Goal: Task Accomplishment & Management: Complete application form

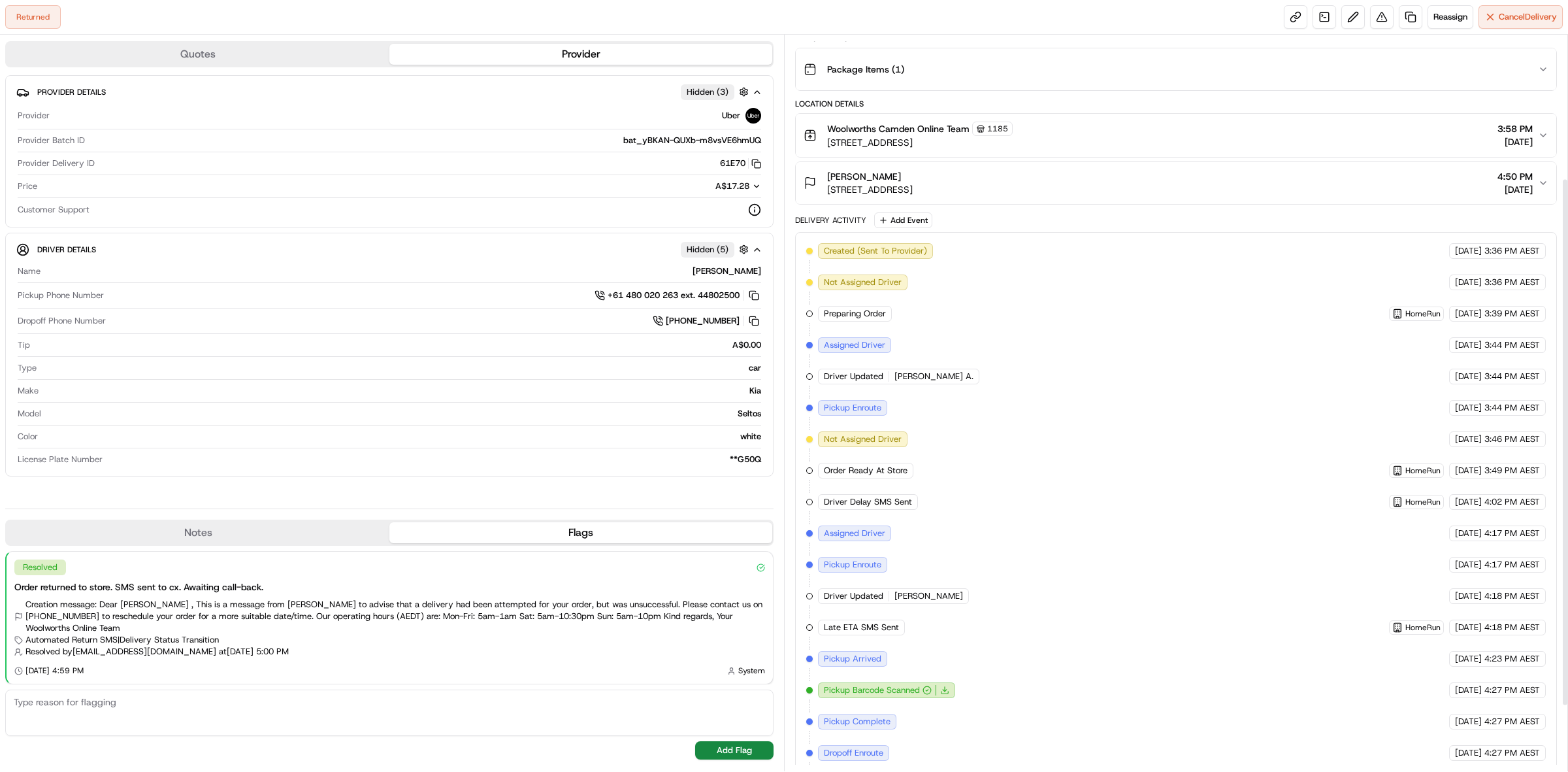
scroll to position [289, 0]
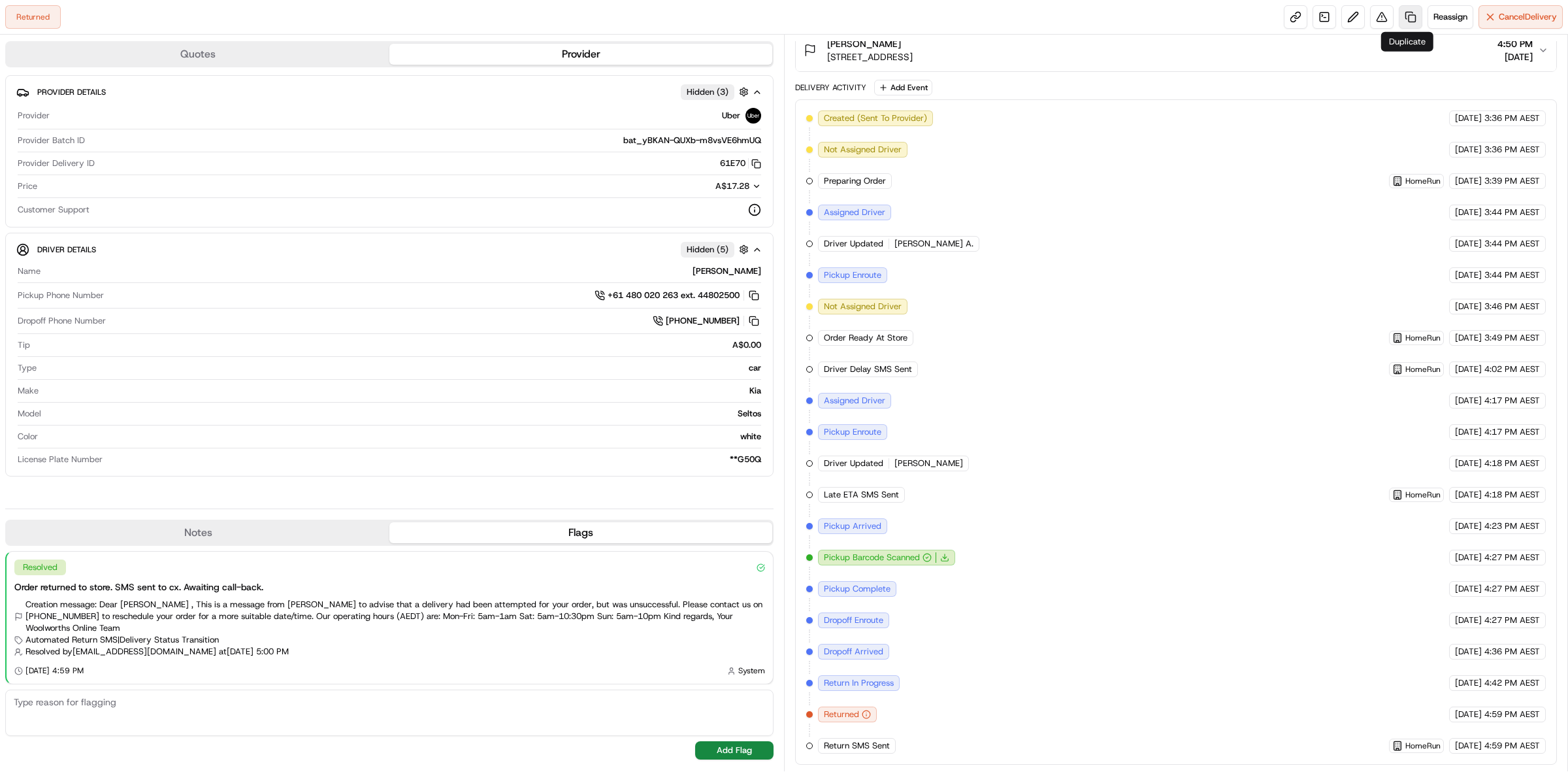
click at [1405, 17] on link at bounding box center [1410, 17] width 23 height 23
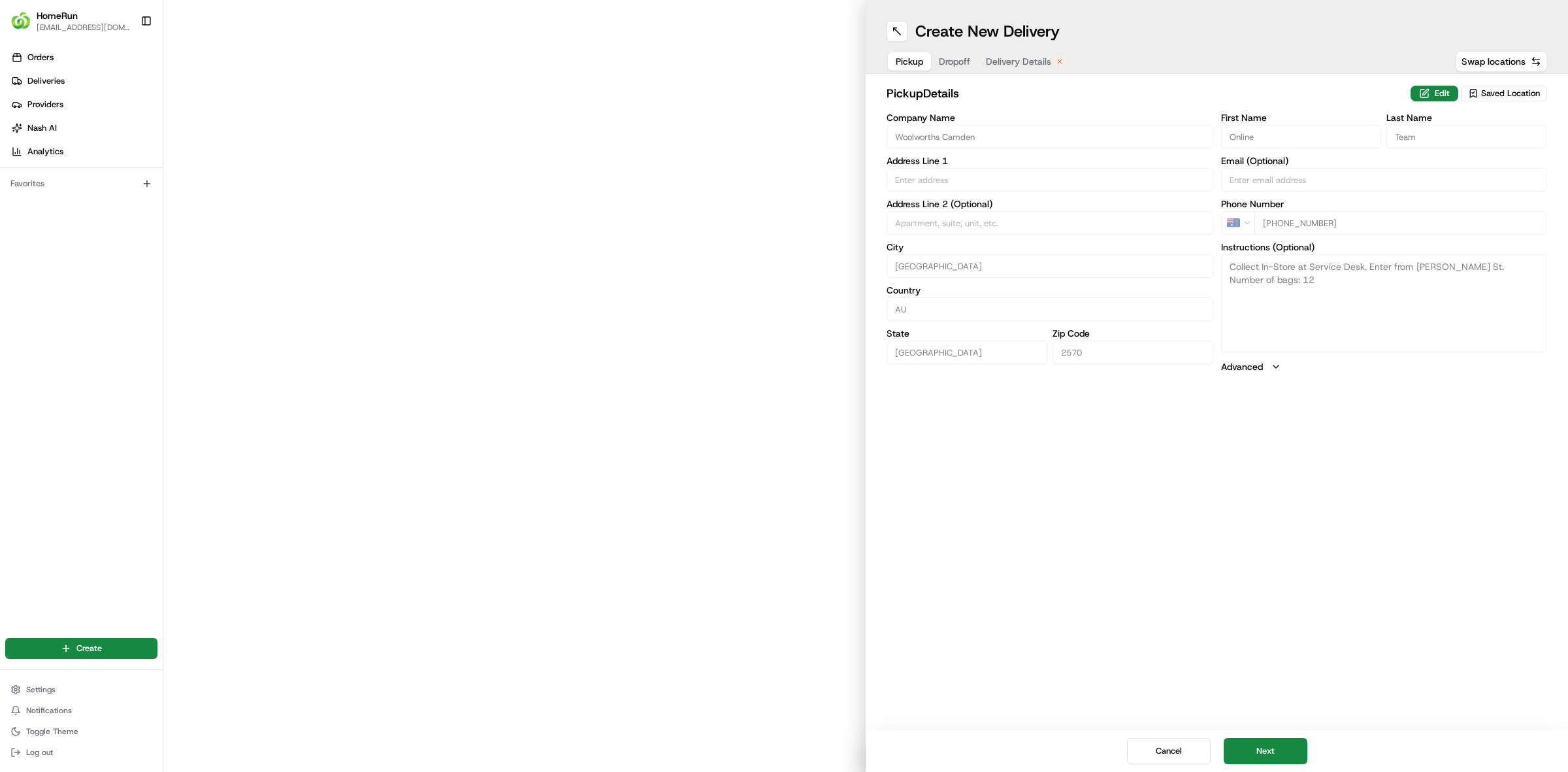
type input "[STREET_ADDRESS]"
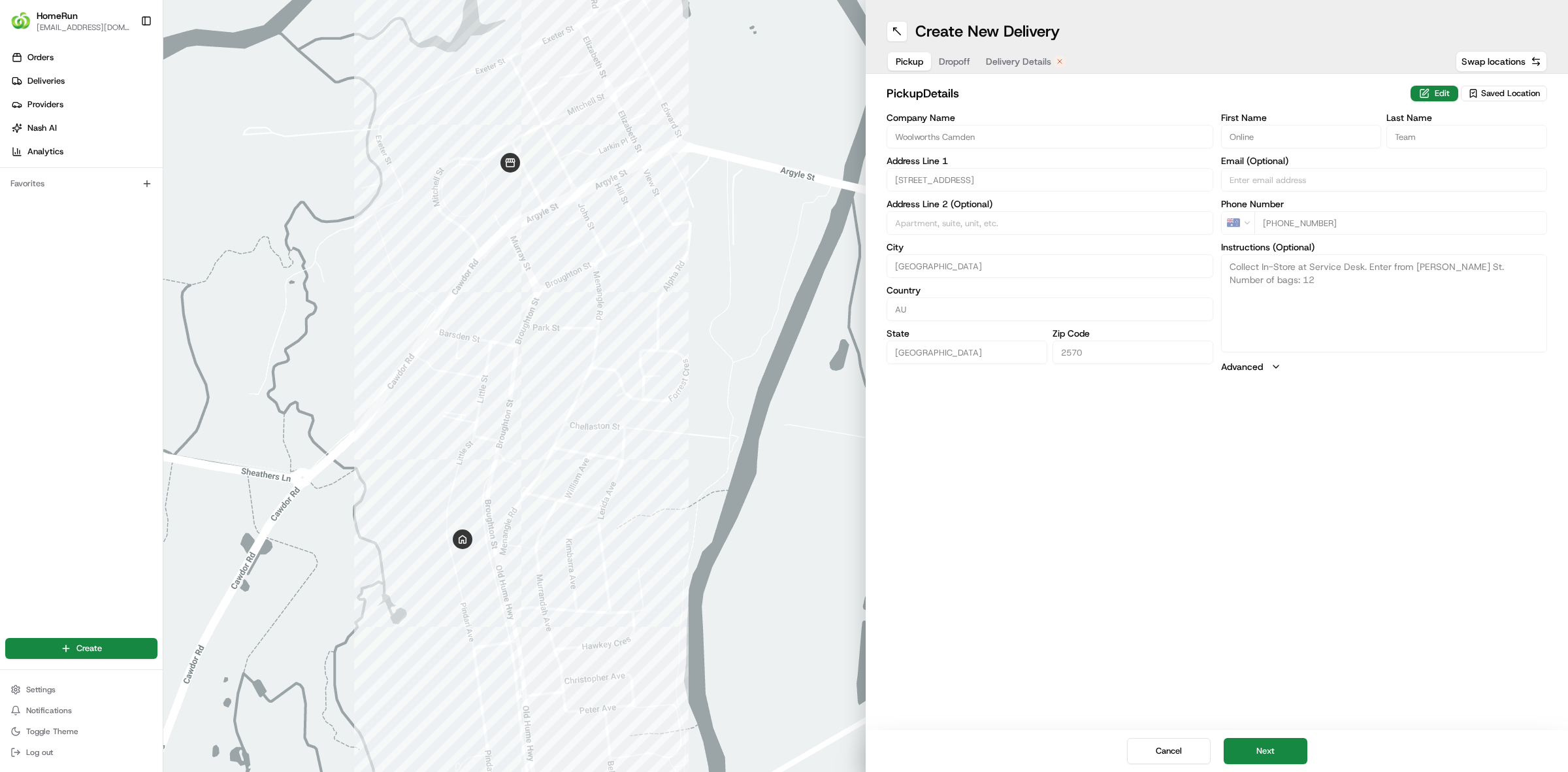
click at [1008, 55] on span "Delivery Details" at bounding box center [1018, 61] width 66 height 13
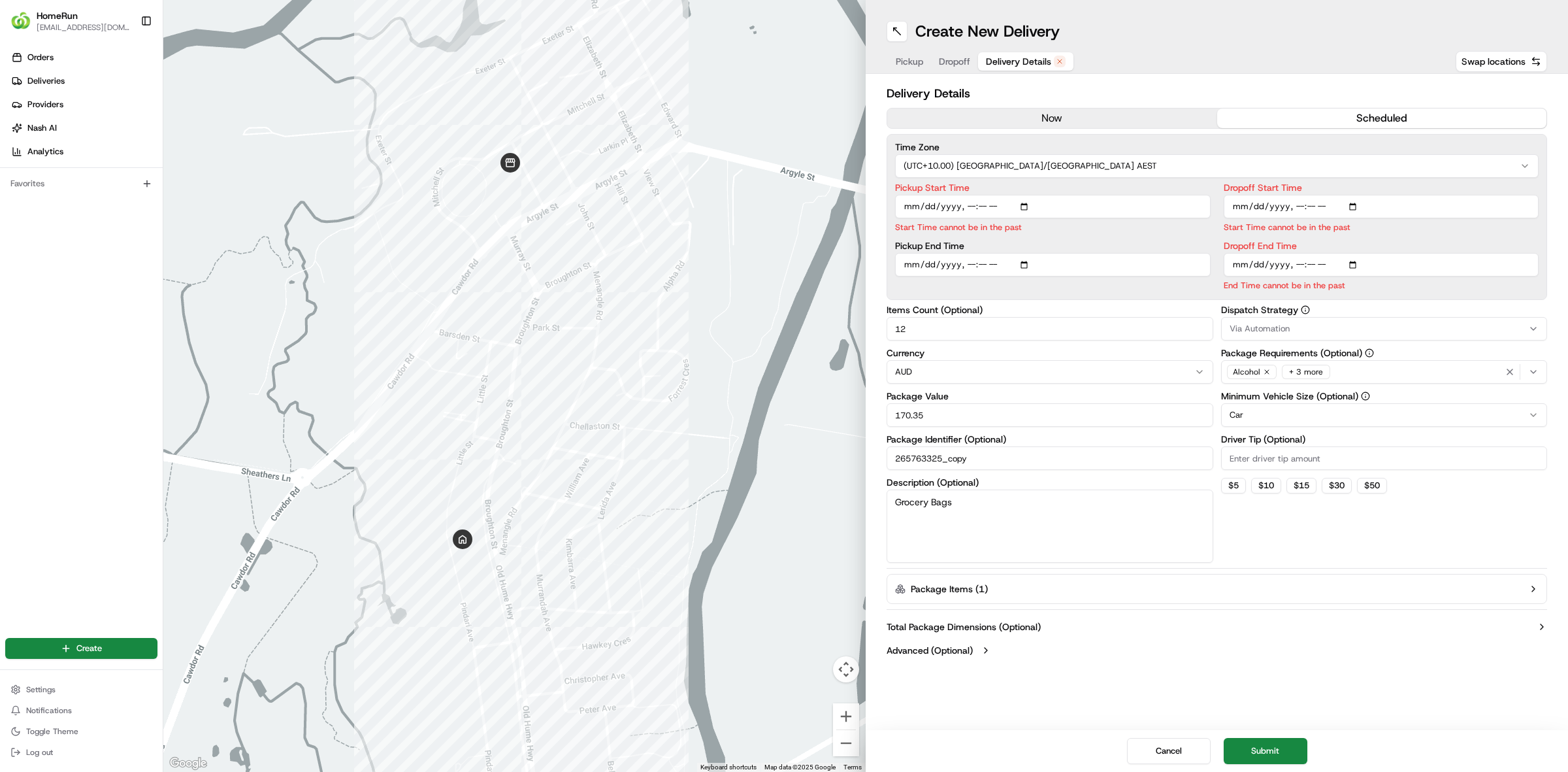
drag, startPoint x: 1033, startPoint y: 108, endPoint x: 1040, endPoint y: 115, distance: 9.9
click at [1036, 114] on div "now scheduled" at bounding box center [1217, 118] width 661 height 21
click at [1040, 115] on button "now" at bounding box center [1053, 118] width 330 height 19
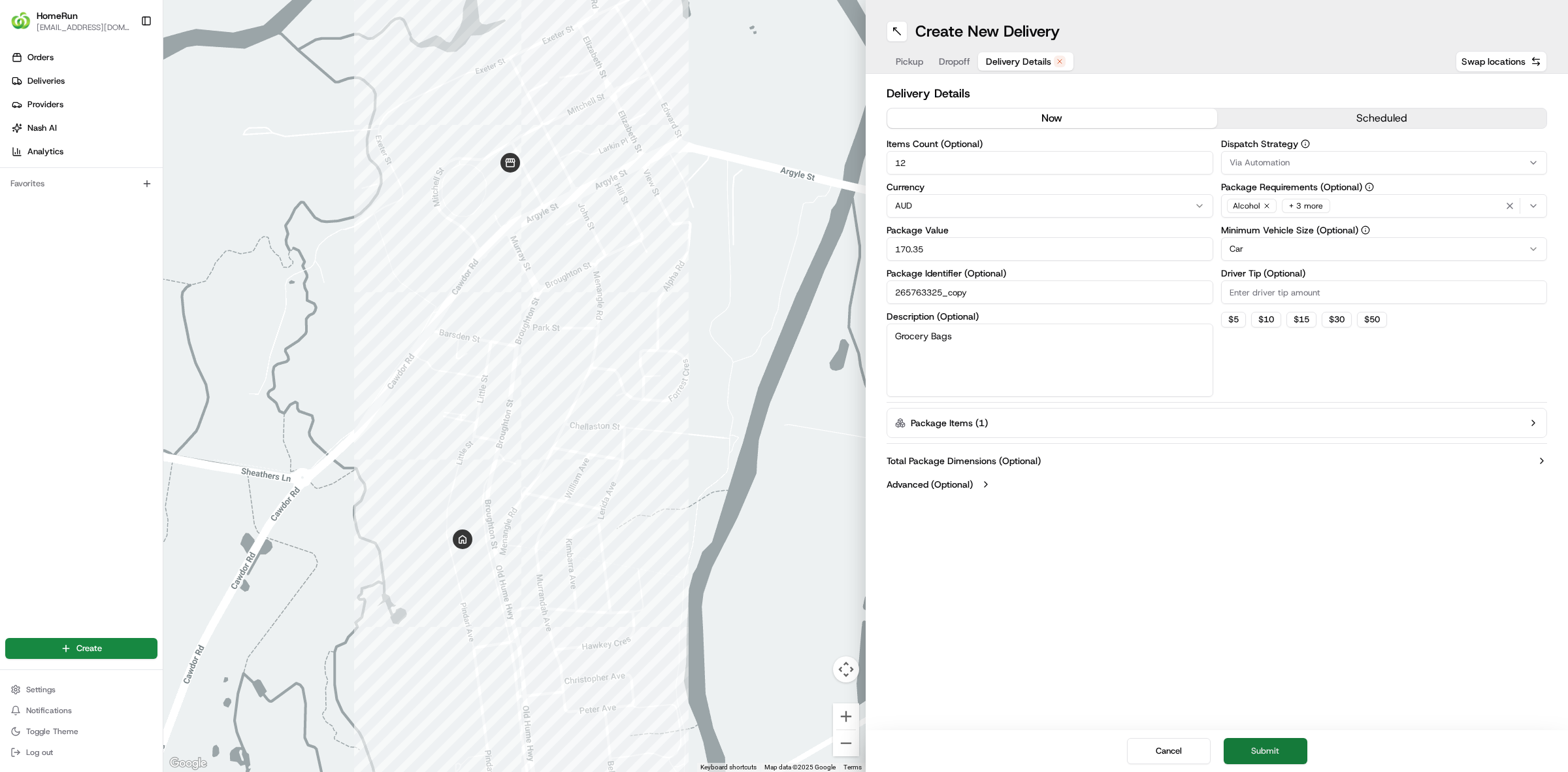
click at [1288, 752] on button "Submit" at bounding box center [1266, 751] width 83 height 26
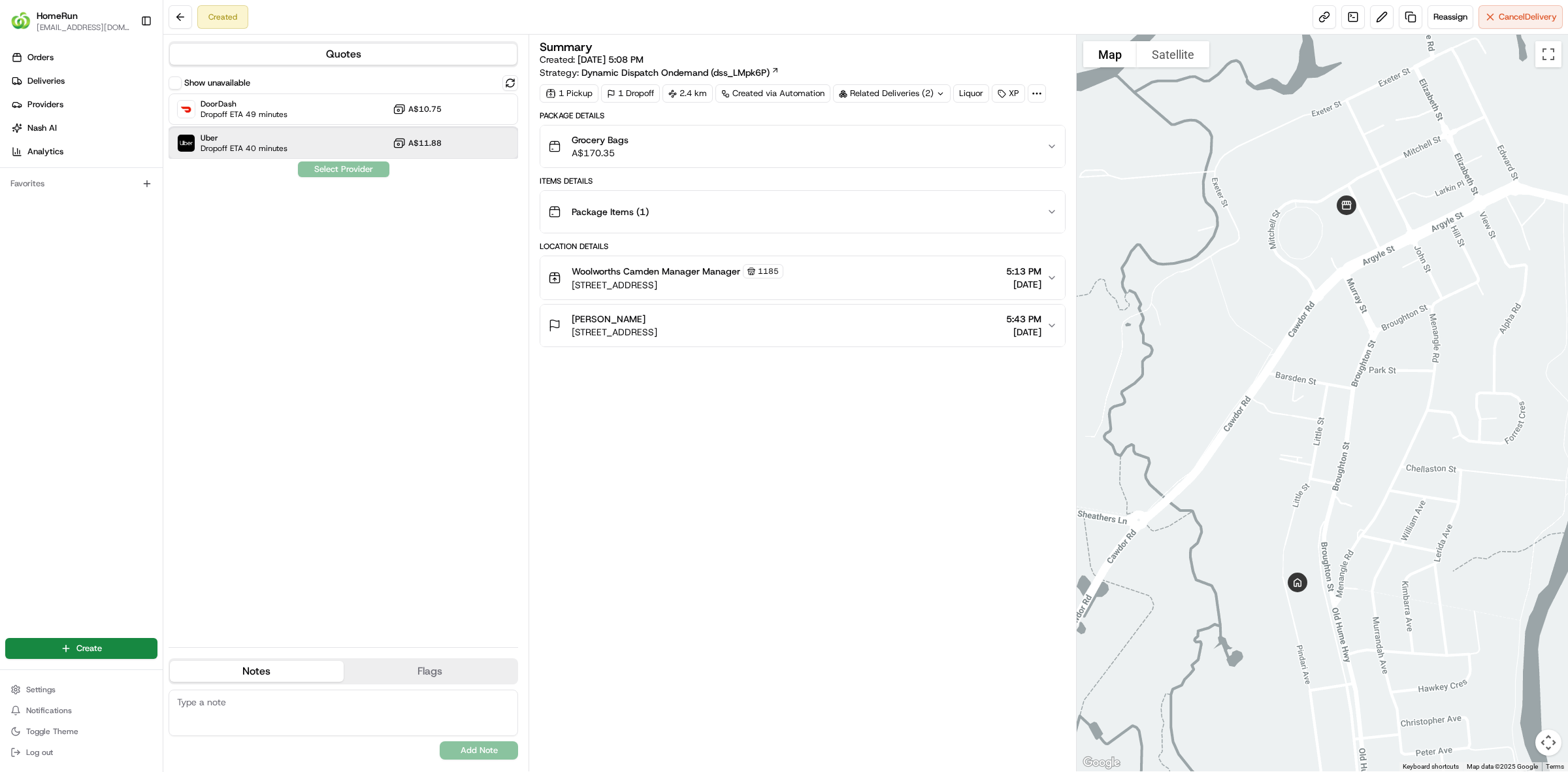
click at [216, 146] on span "Dropoff ETA 40 minutes" at bounding box center [244, 147] width 87 height 10
click at [318, 169] on button "Assign Provider" at bounding box center [344, 169] width 93 height 16
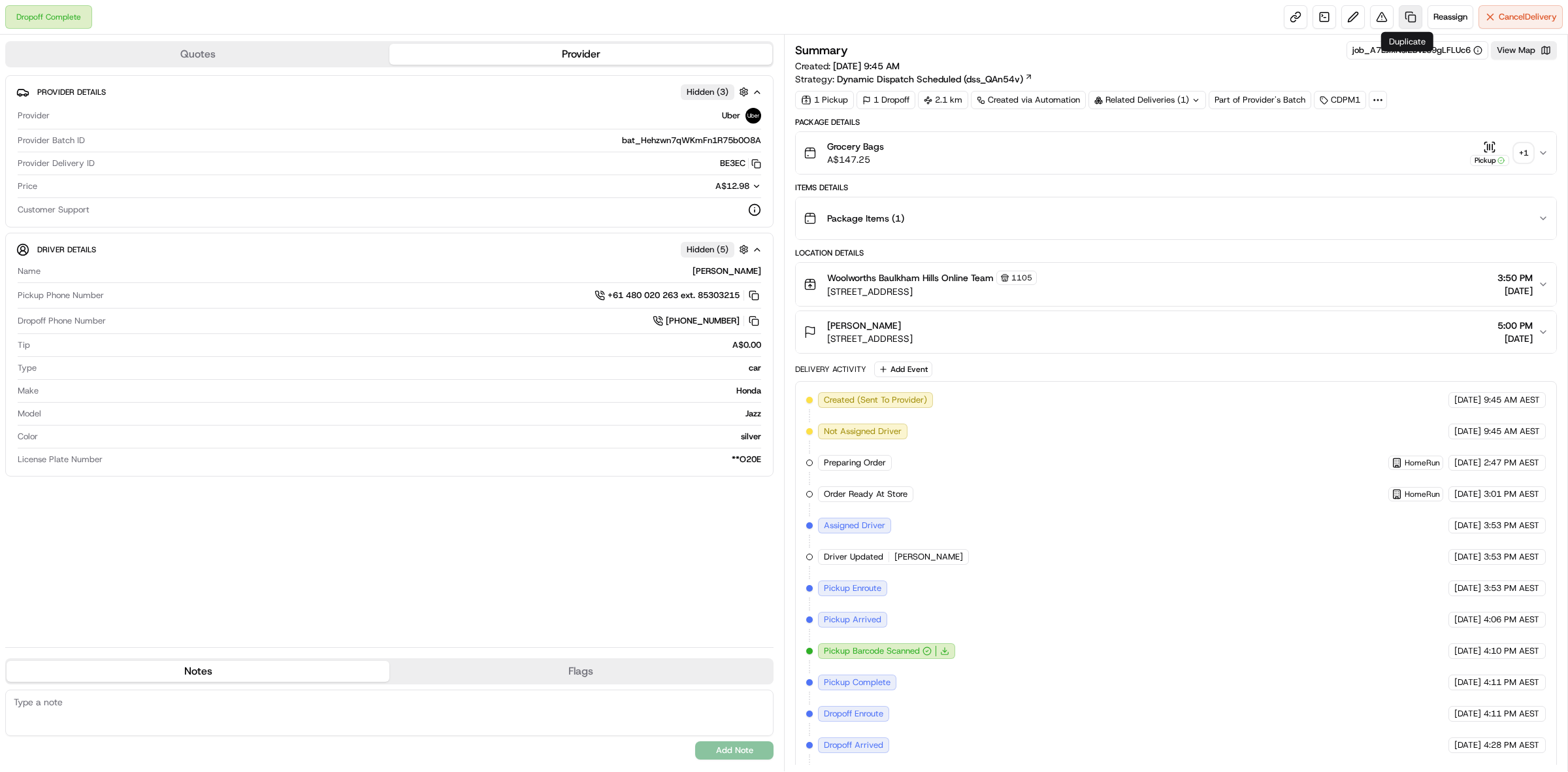
click at [1404, 21] on link at bounding box center [1410, 17] width 23 height 23
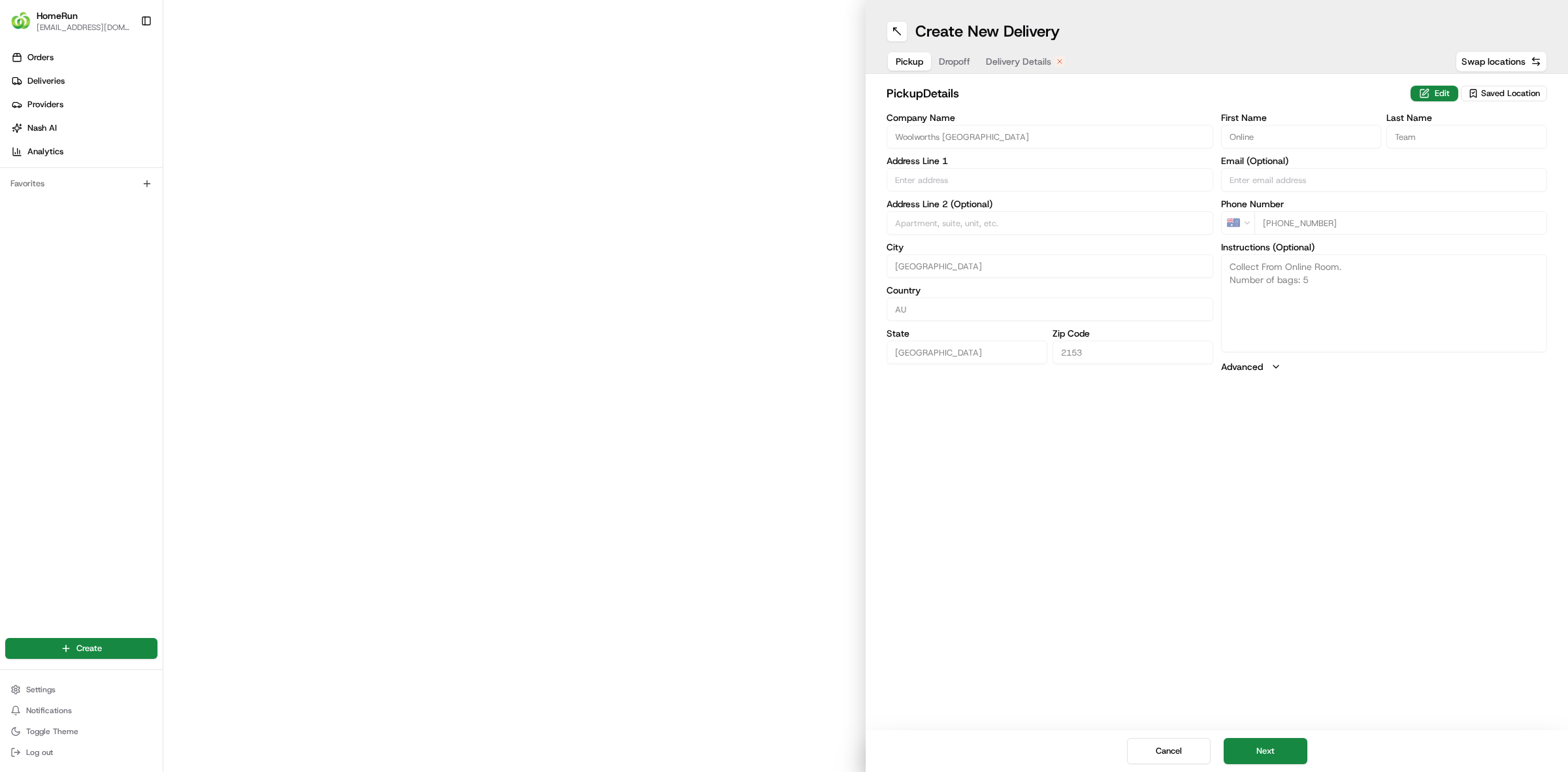
type input "375-383 Windsor Road"
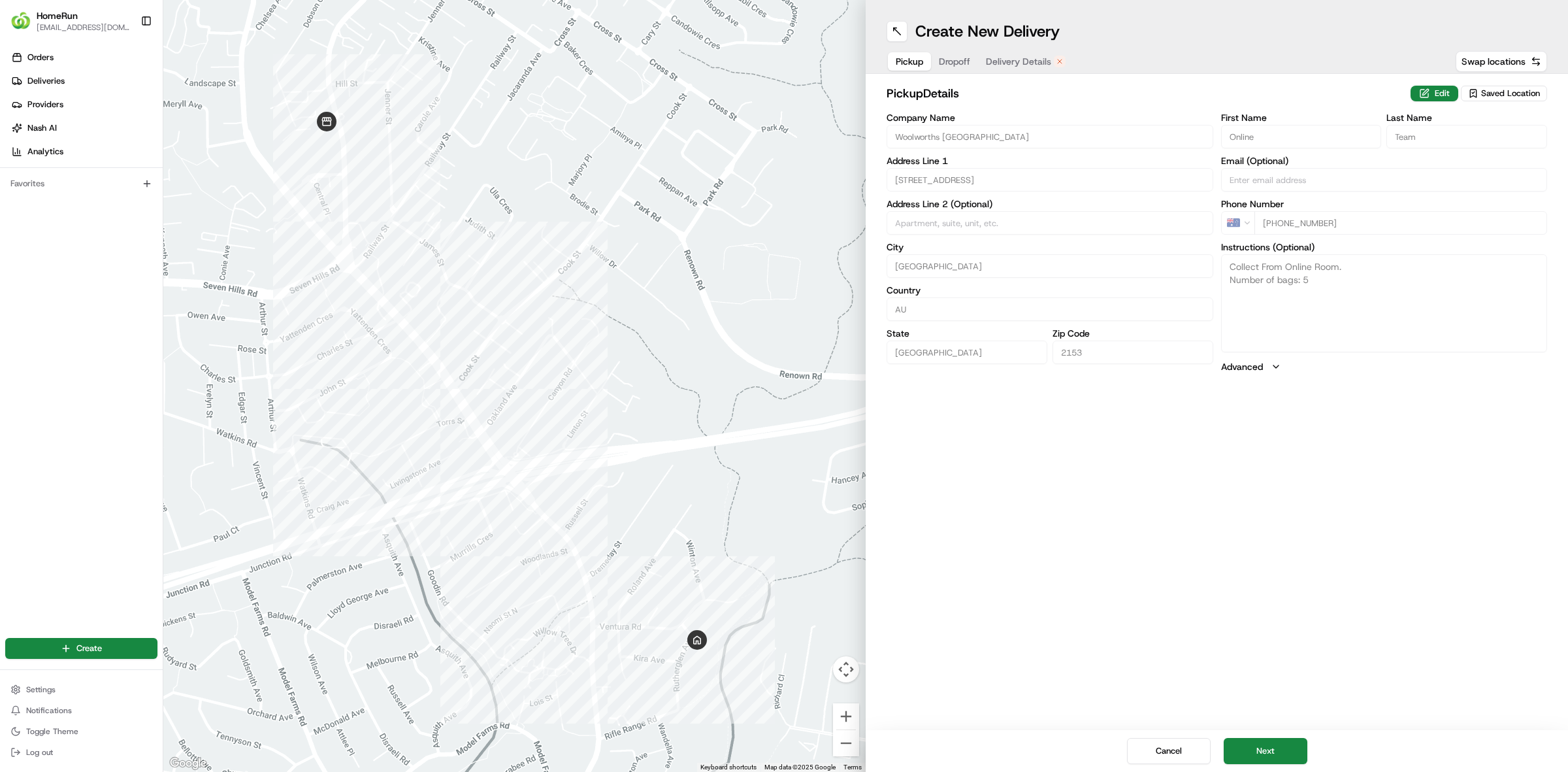
click at [990, 66] on span "Delivery Details" at bounding box center [1018, 61] width 66 height 13
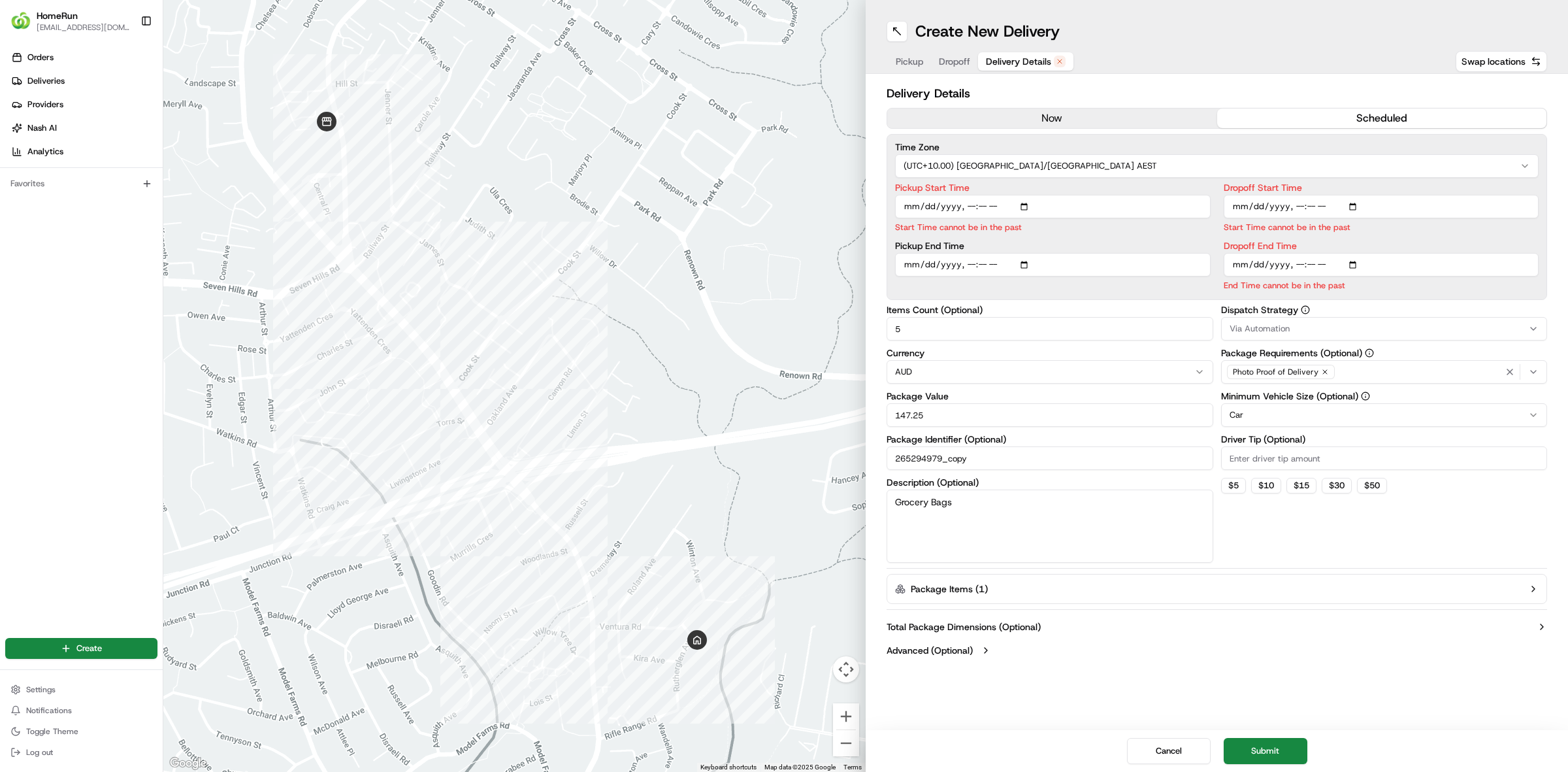
click at [1056, 116] on button "now" at bounding box center [1053, 118] width 330 height 19
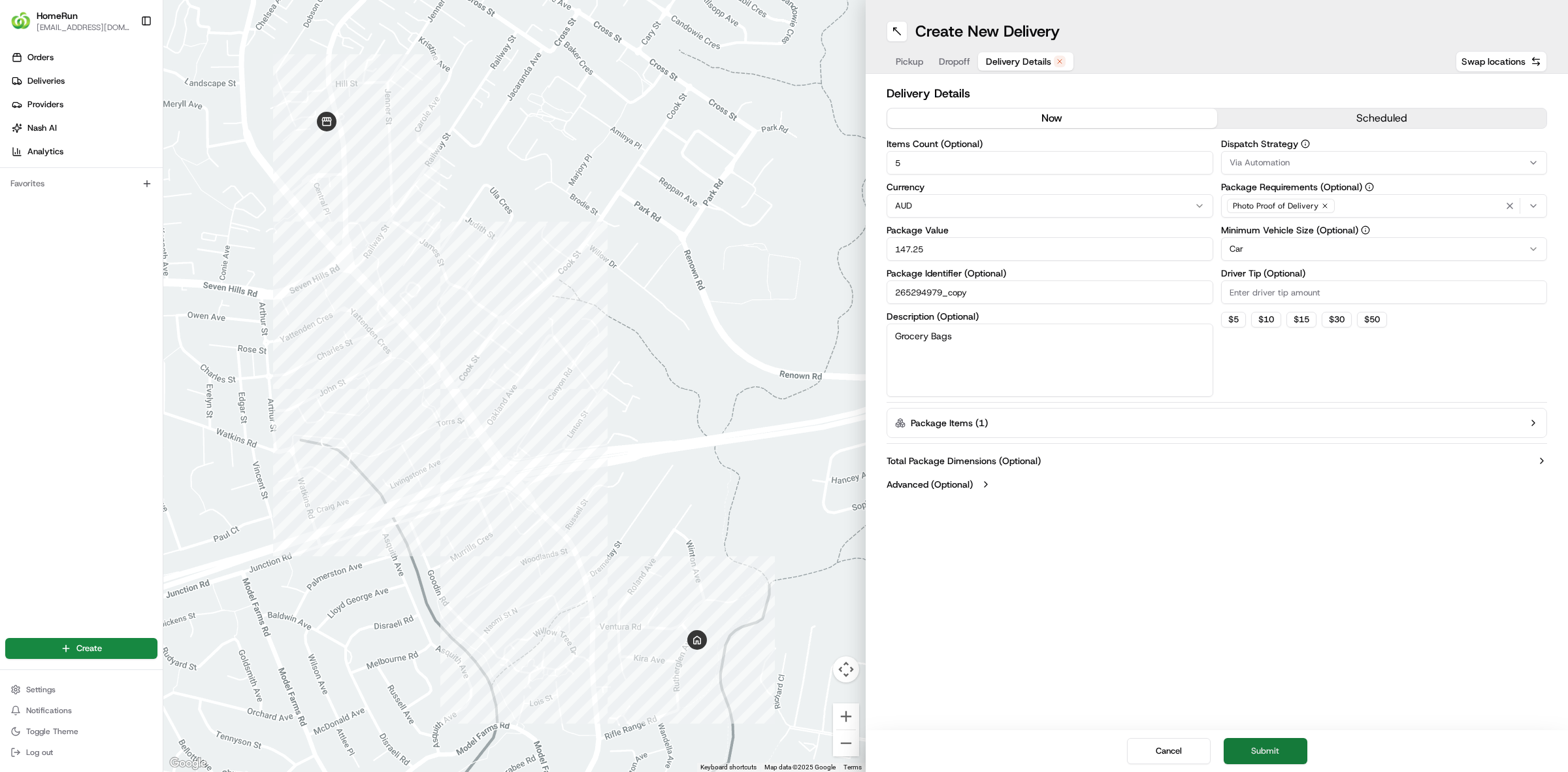
click at [1253, 745] on button "Submit" at bounding box center [1266, 751] width 83 height 26
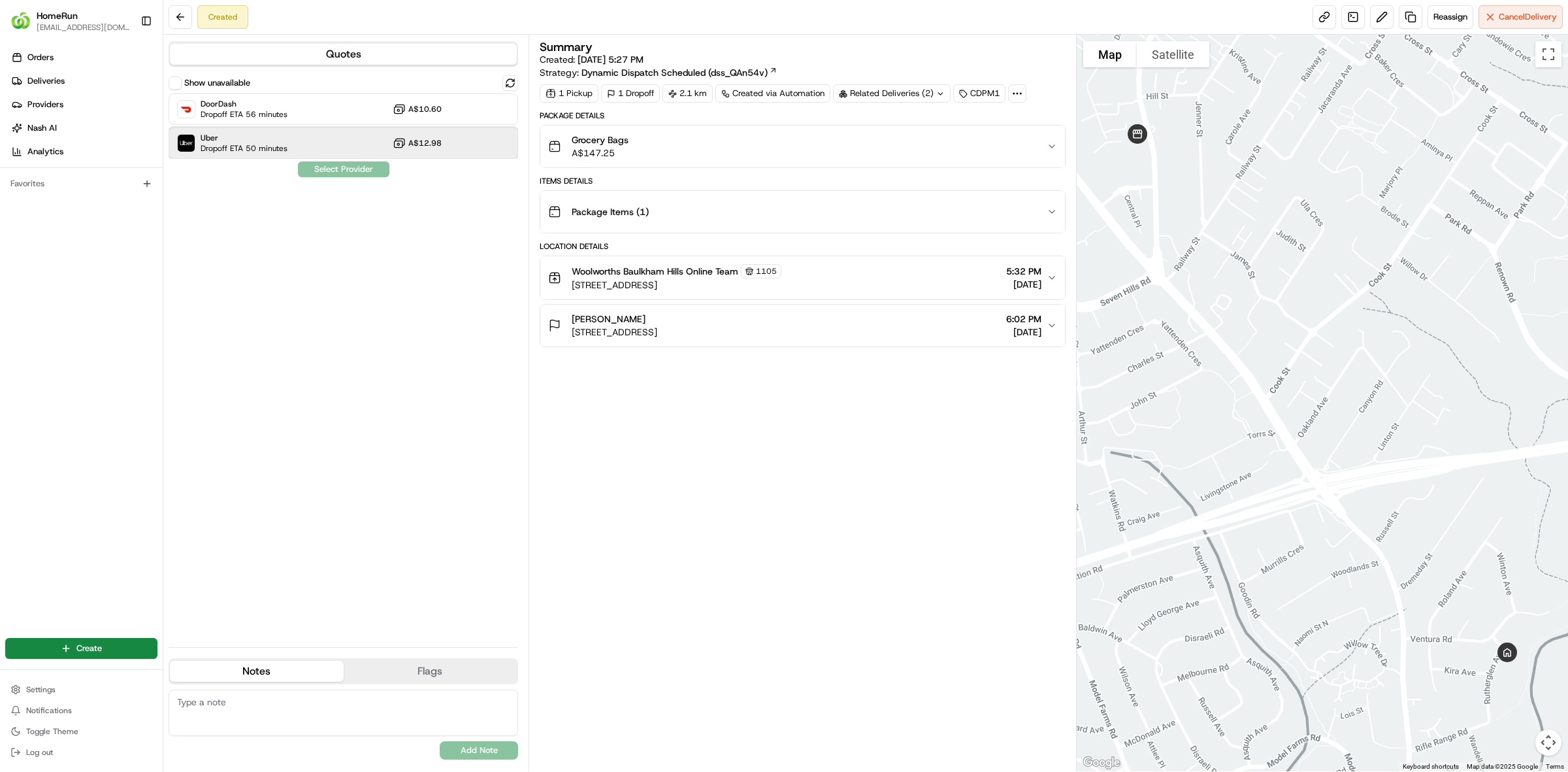
click at [393, 129] on div "Uber Dropoff ETA 50 minutes A$12.98" at bounding box center [343, 143] width 349 height 32
click at [360, 171] on button "Assign Provider" at bounding box center [344, 169] width 93 height 16
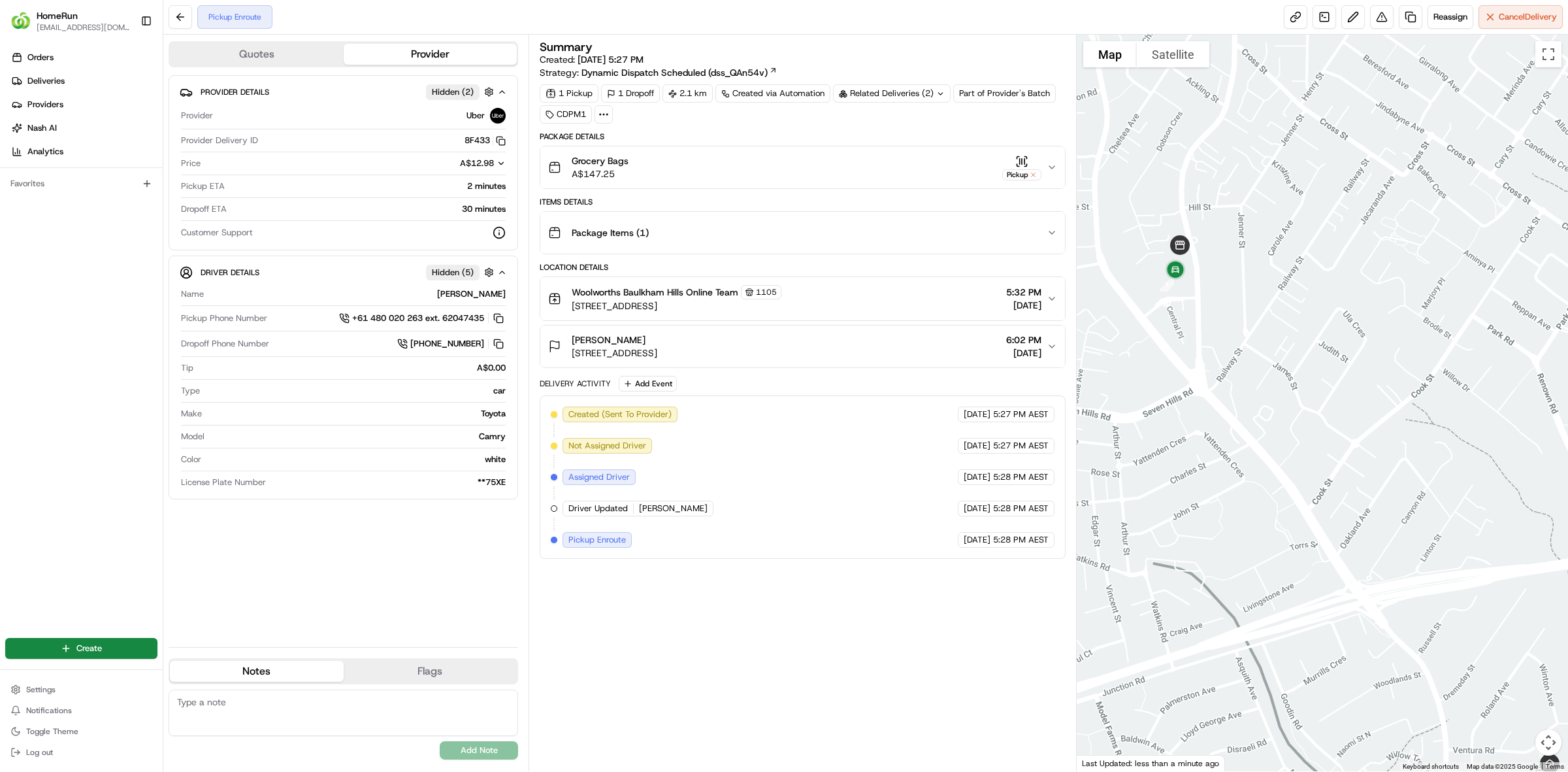
drag, startPoint x: 1240, startPoint y: 502, endPoint x: 1251, endPoint y: 464, distance: 39.6
click at [1246, 514] on div at bounding box center [1322, 402] width 492 height 737
